Goal: Information Seeking & Learning: Understand process/instructions

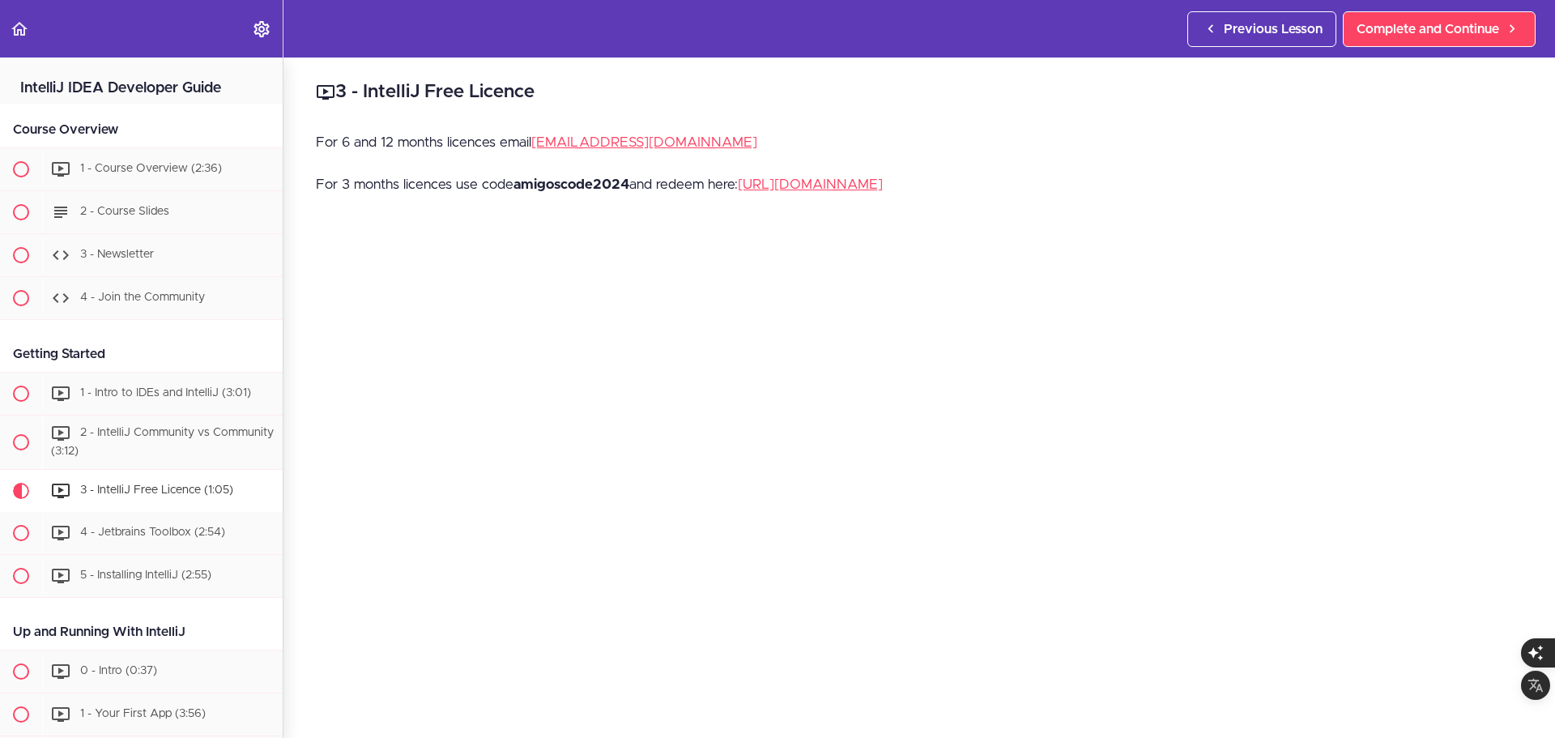
scroll to position [408, 0]
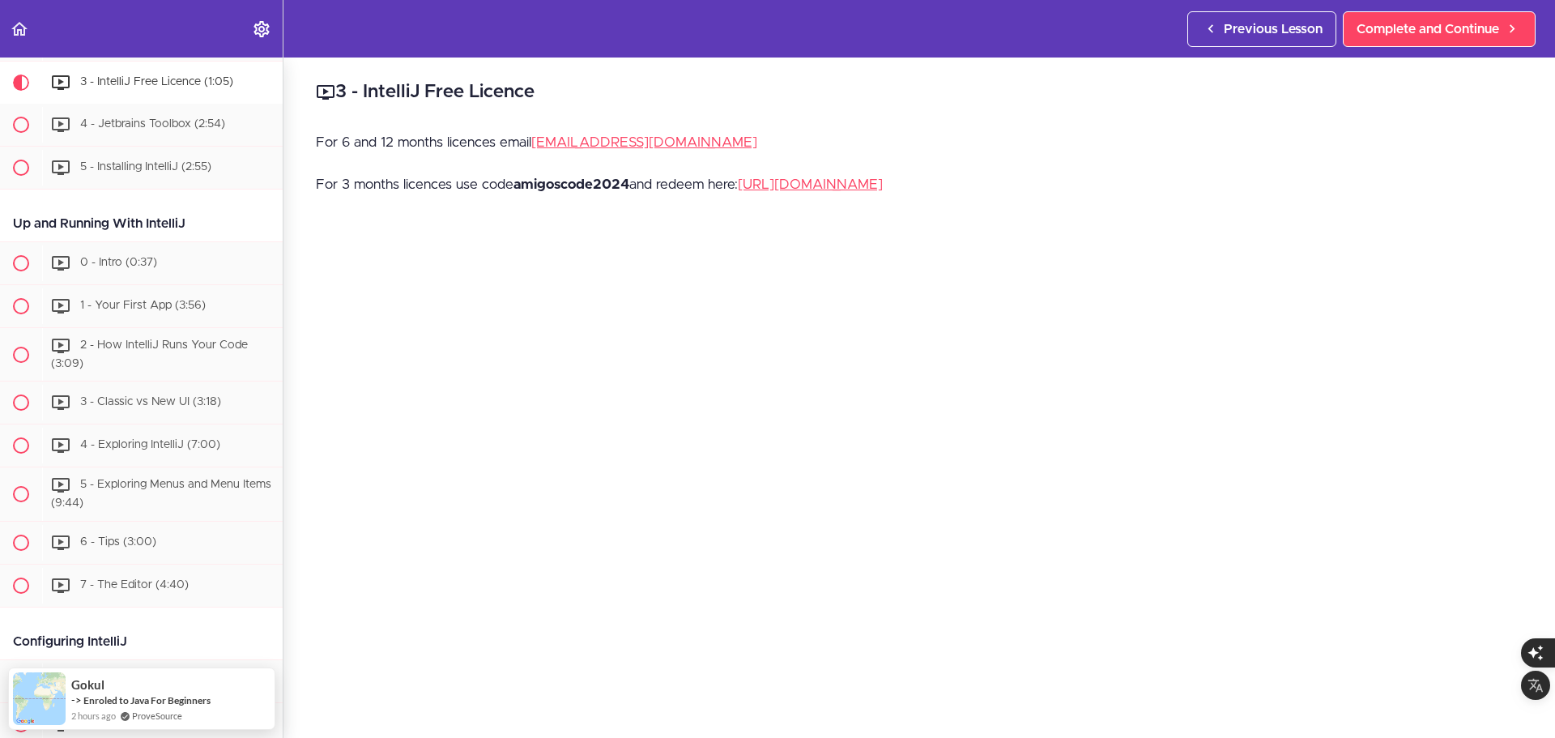
click at [542, 184] on strong "amigoscode2024" at bounding box center [572, 184] width 116 height 14
copy p "amigoscode2024"
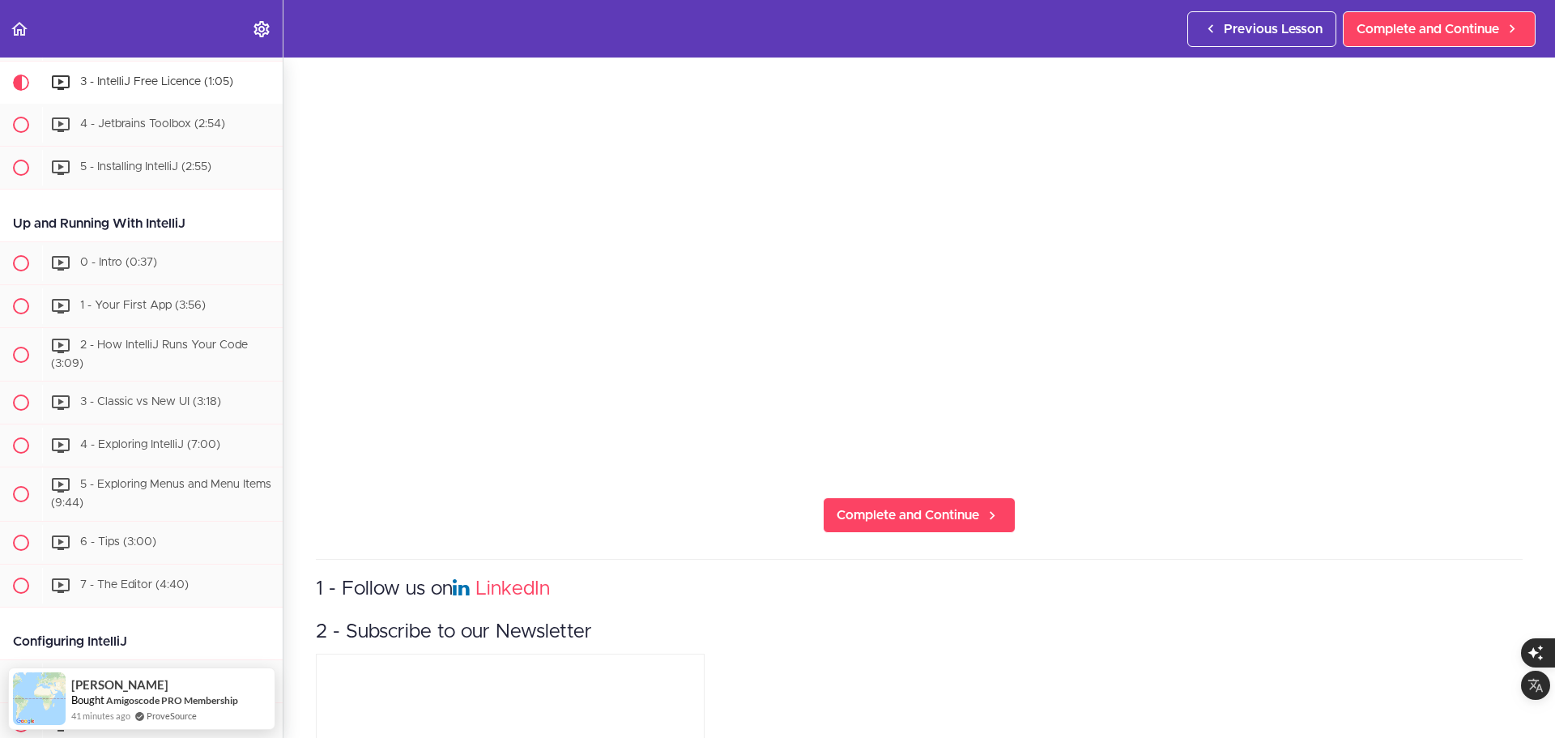
scroll to position [405, 0]
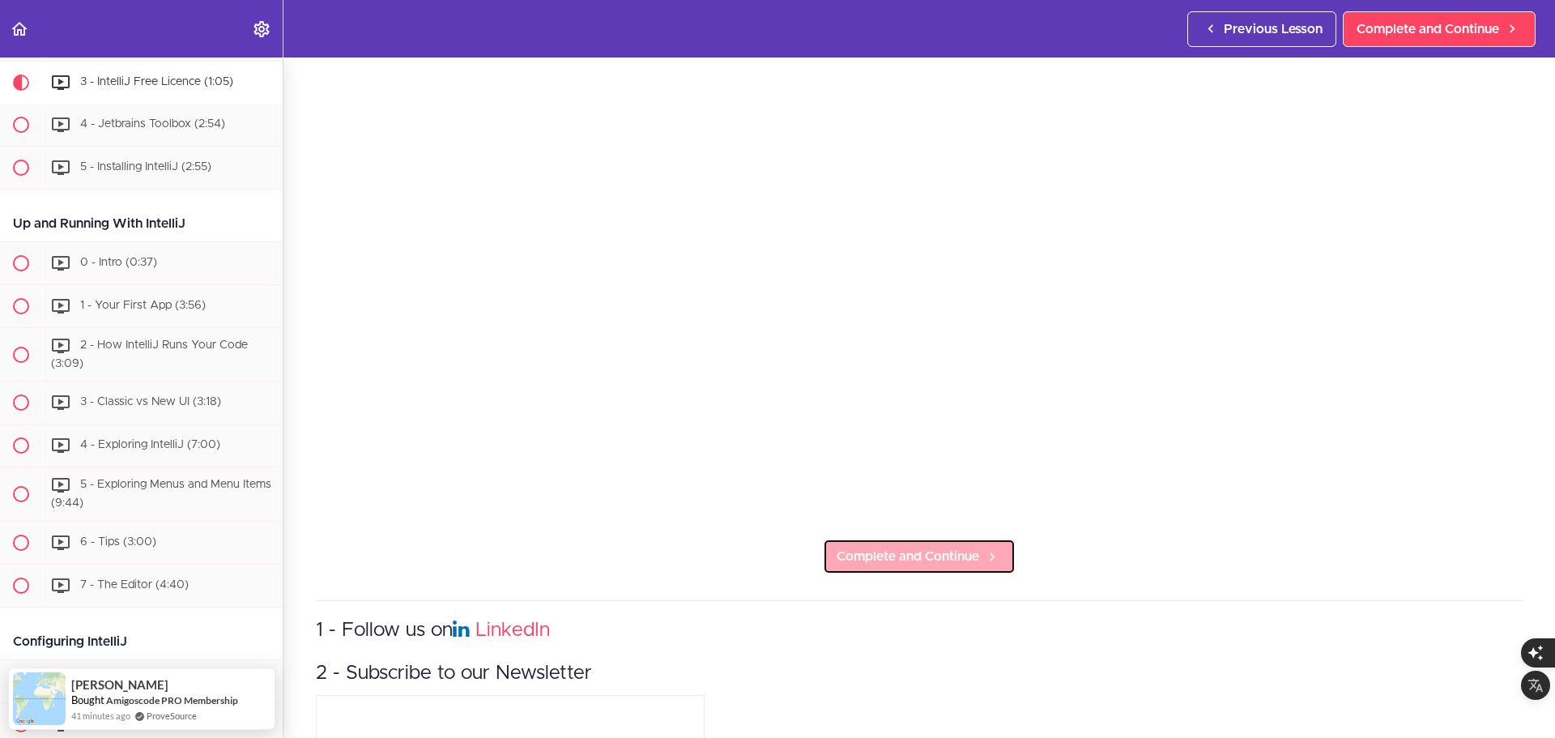
click at [918, 548] on span "Complete and Continue" at bounding box center [908, 556] width 143 height 19
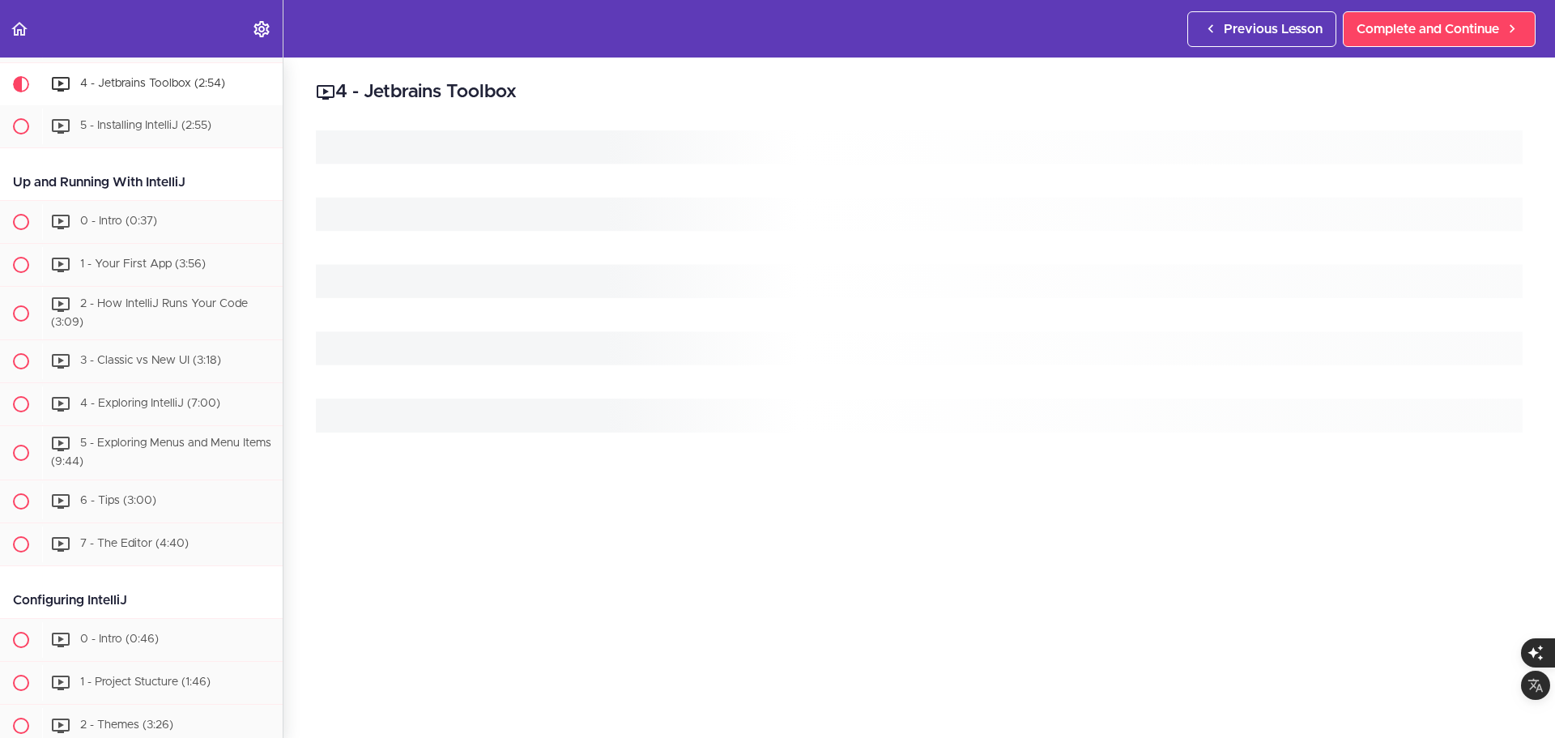
scroll to position [451, 0]
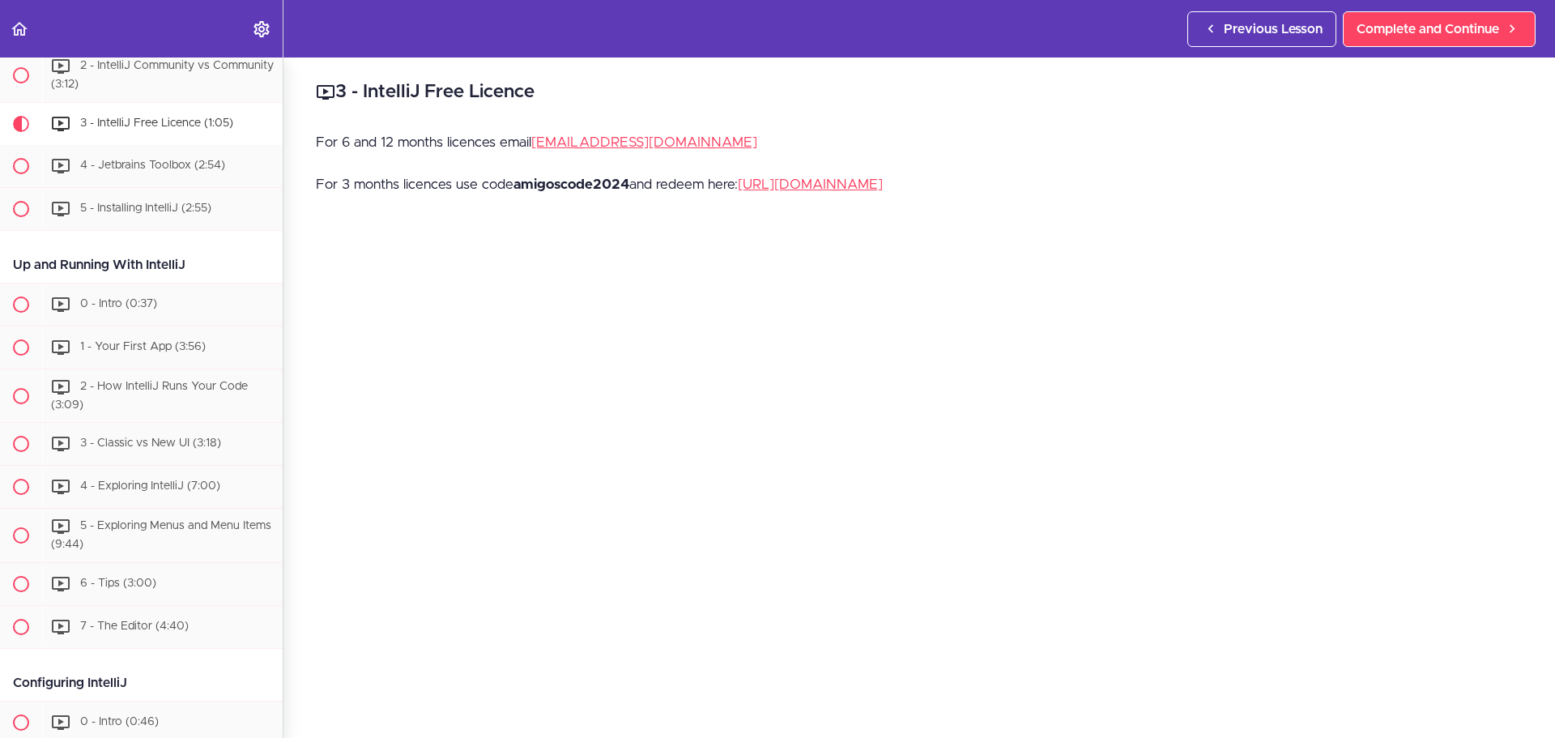
scroll to position [404, 0]
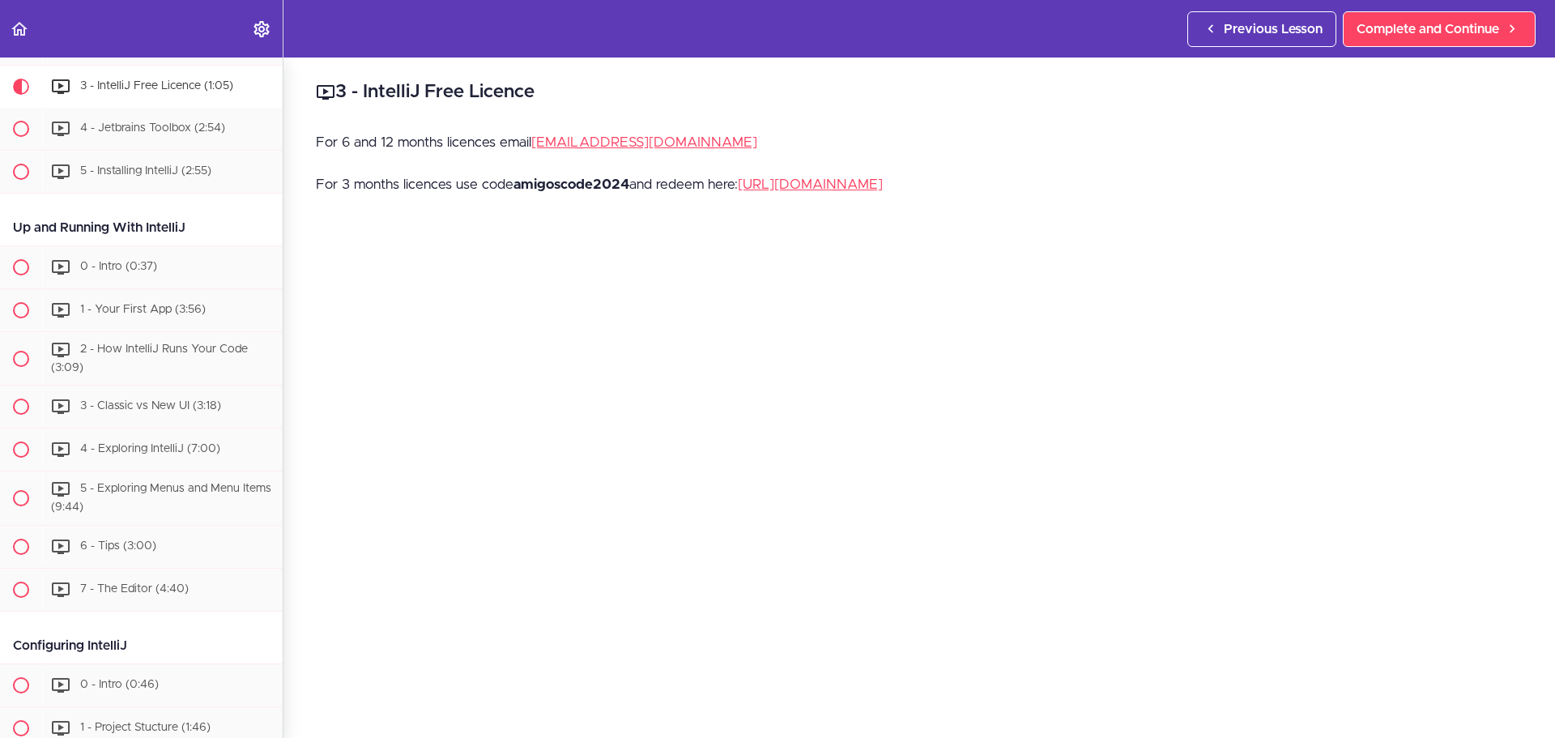
click at [575, 188] on strong "amigoscode2024" at bounding box center [572, 184] width 116 height 14
copy p "amigoscode2024"
